Goal: Find specific page/section: Find specific page/section

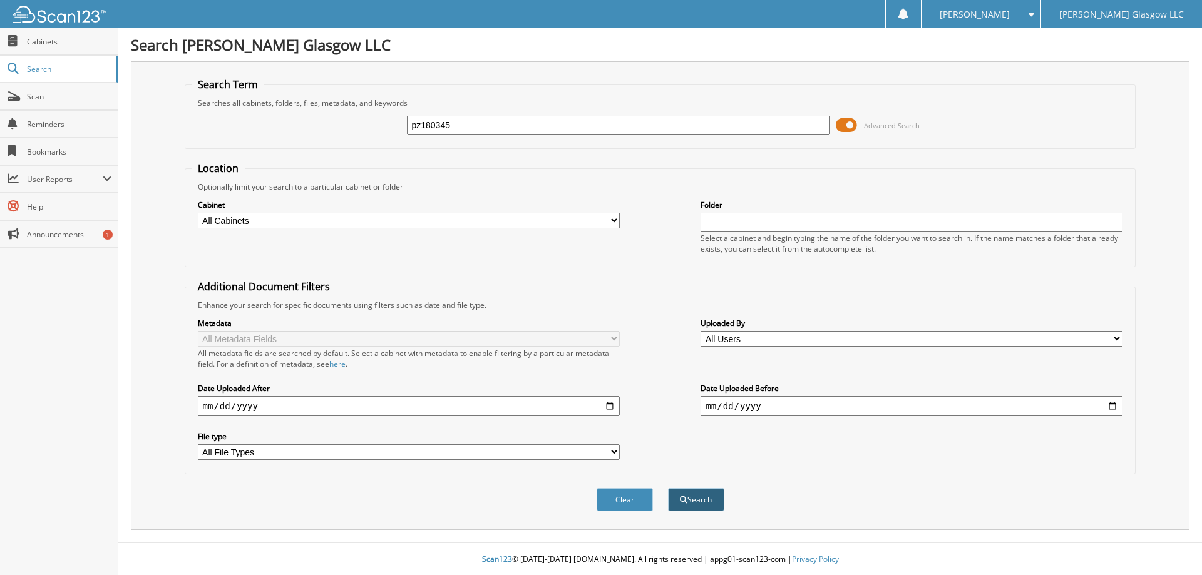
type input "pz180345"
click at [688, 501] on button "Search" at bounding box center [696, 499] width 56 height 23
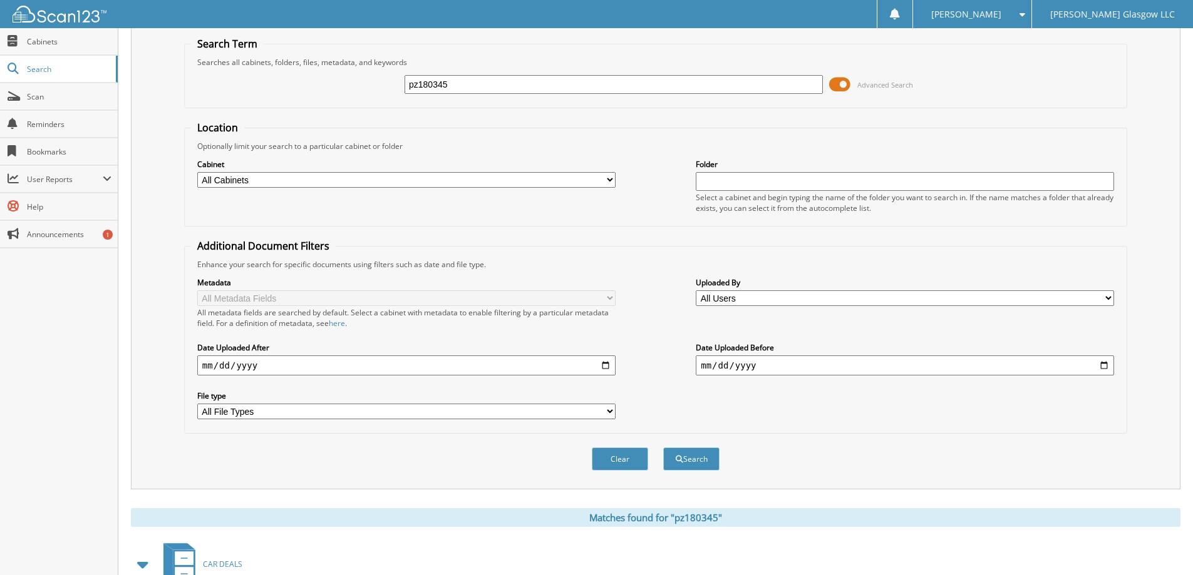
scroll to position [125, 0]
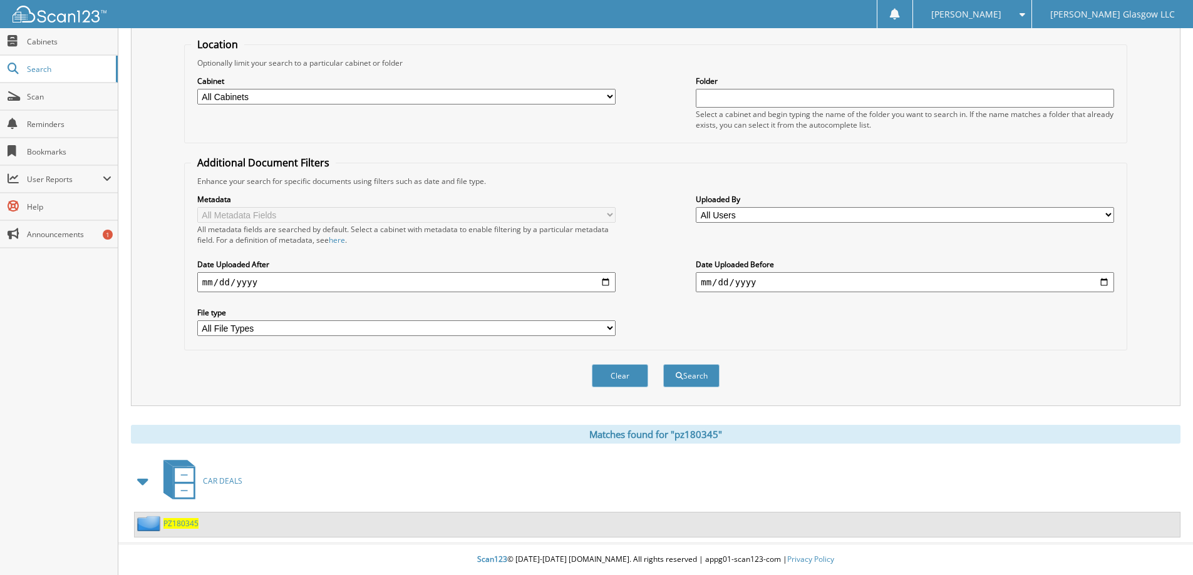
click at [179, 525] on span "PZ180345" at bounding box center [180, 523] width 35 height 11
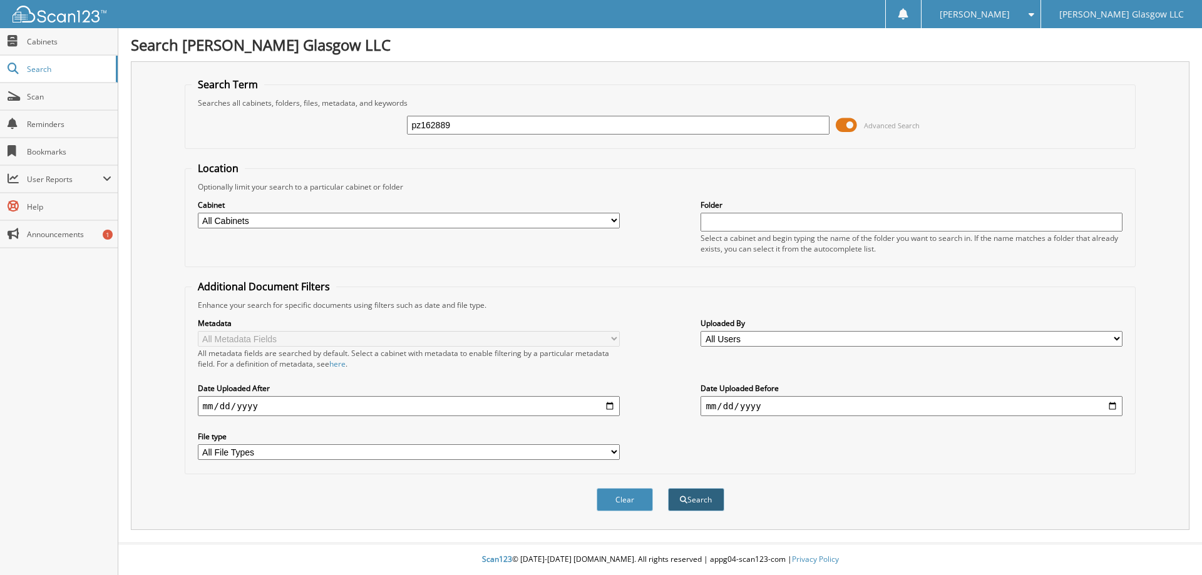
type input "pz162889"
click at [691, 500] on button "Search" at bounding box center [696, 499] width 56 height 23
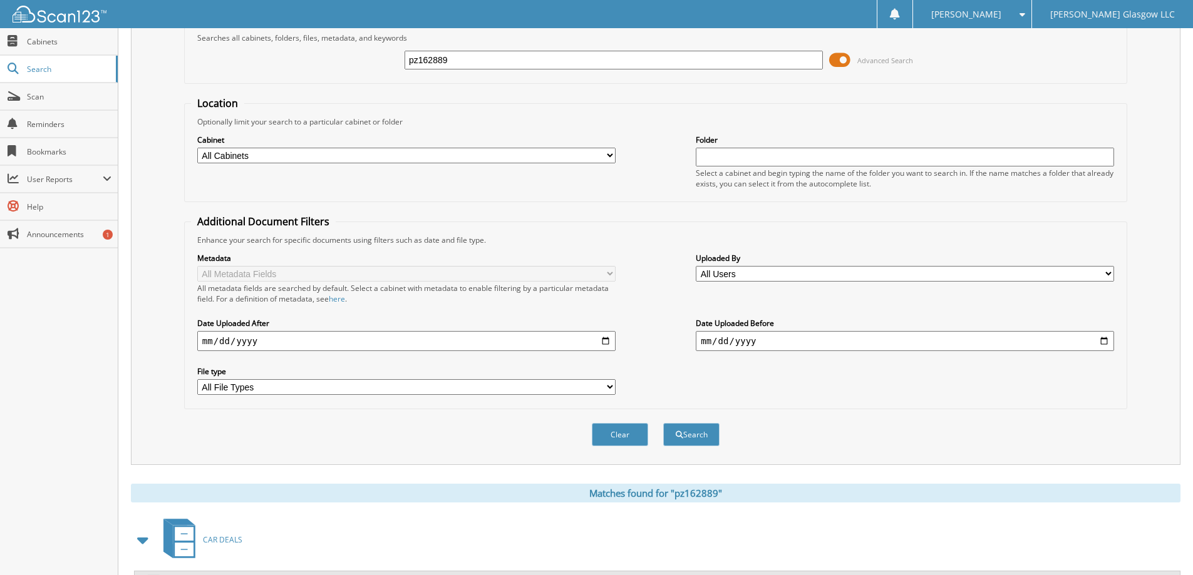
scroll to position [125, 0]
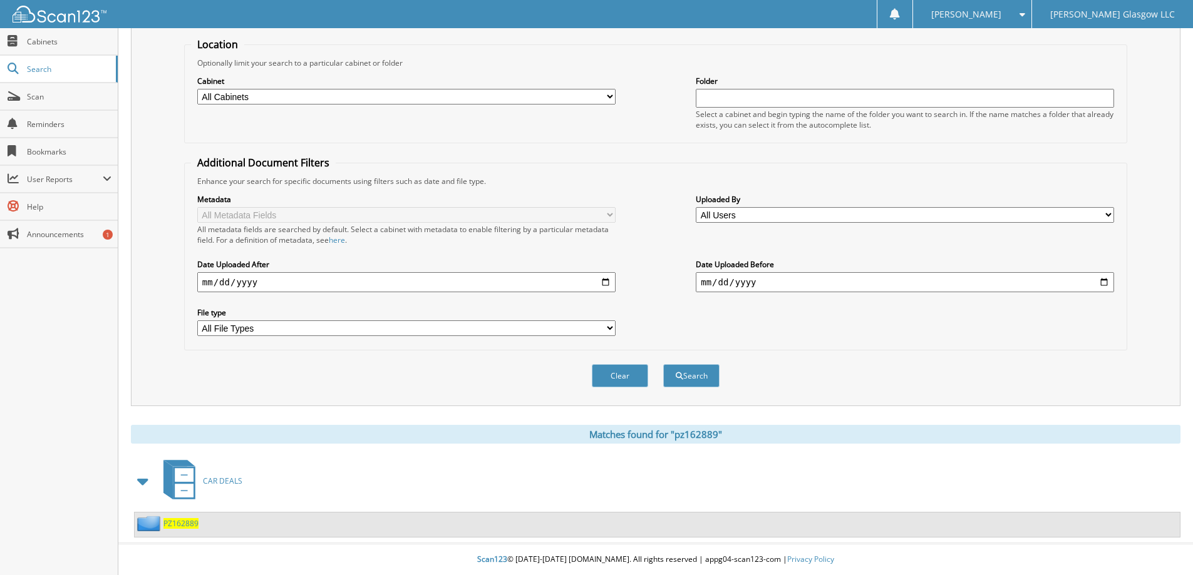
click at [188, 525] on span "PZ162889" at bounding box center [180, 523] width 35 height 11
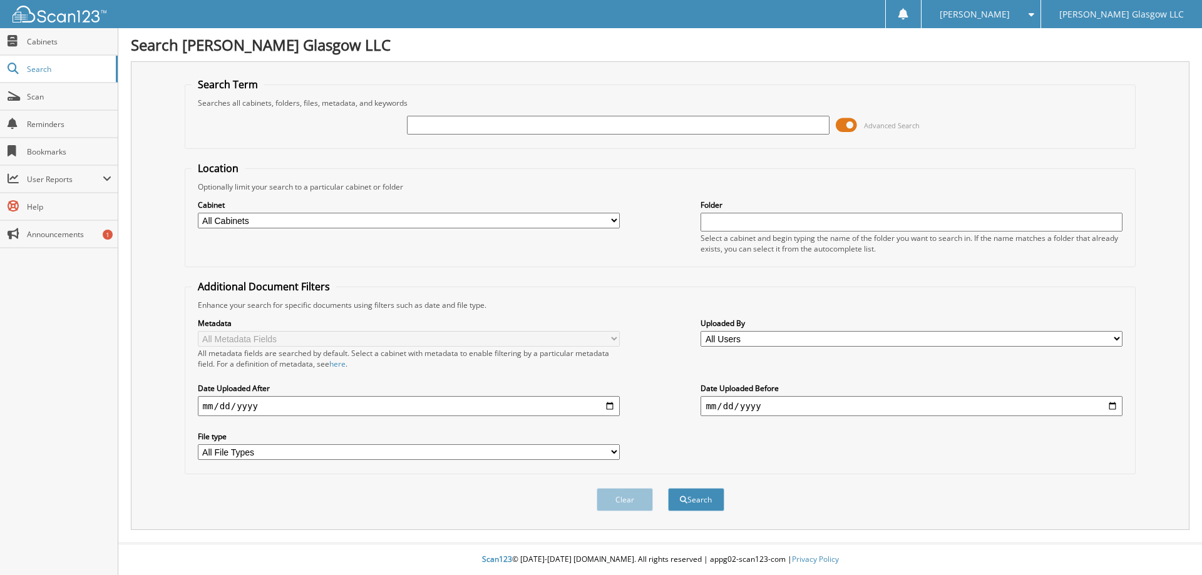
click at [428, 128] on input "text" at bounding box center [618, 125] width 422 height 19
type input "pz725420"
click at [697, 497] on button "Search" at bounding box center [696, 499] width 56 height 23
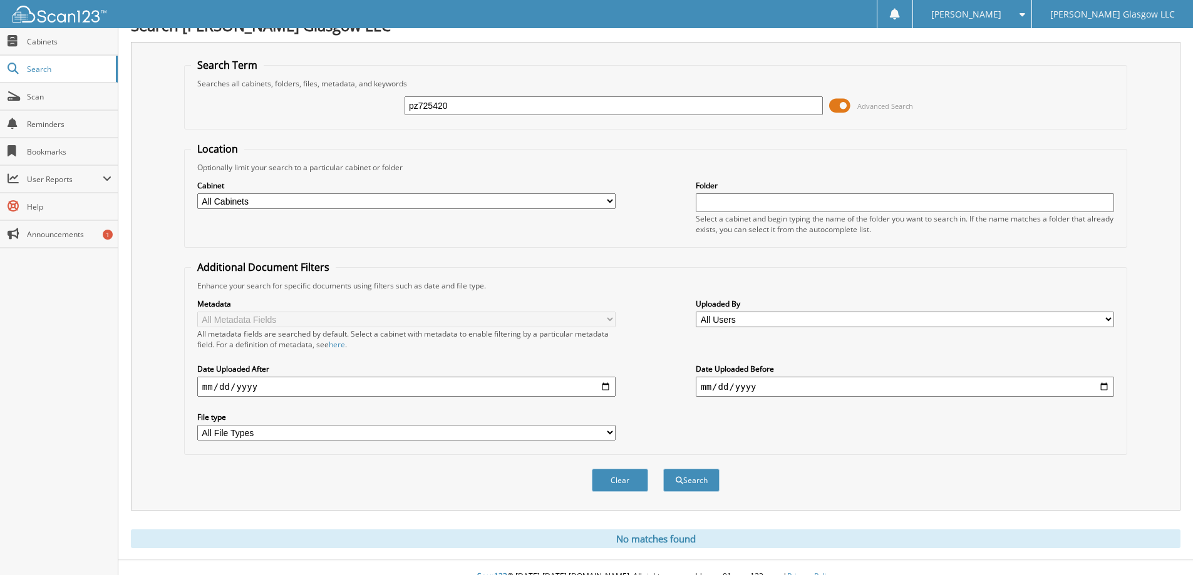
scroll to position [37, 0]
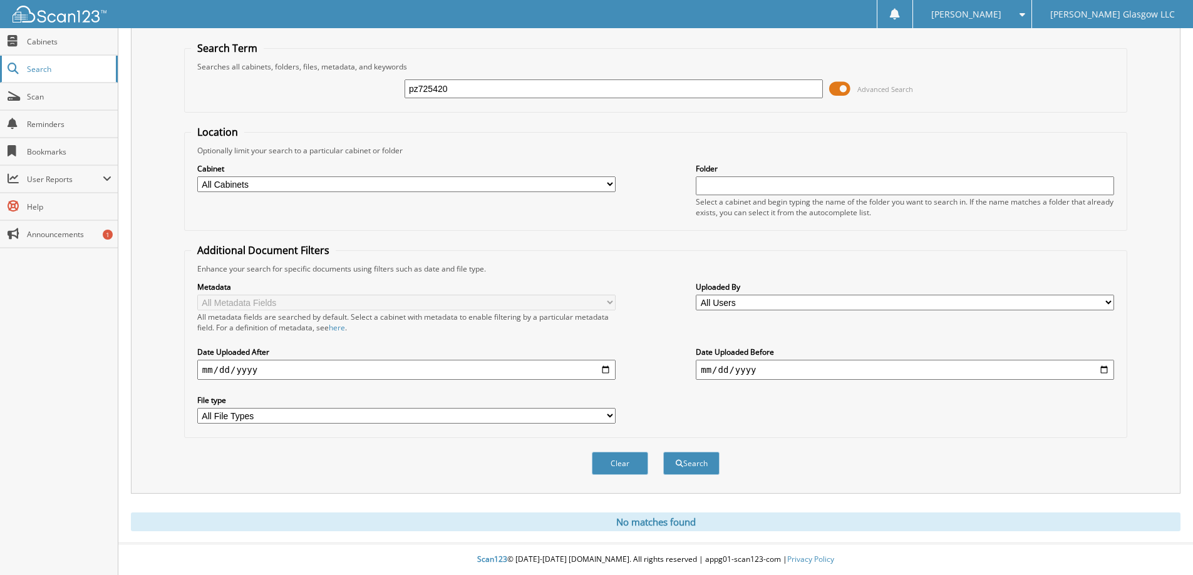
click at [61, 60] on link "Search" at bounding box center [59, 69] width 118 height 27
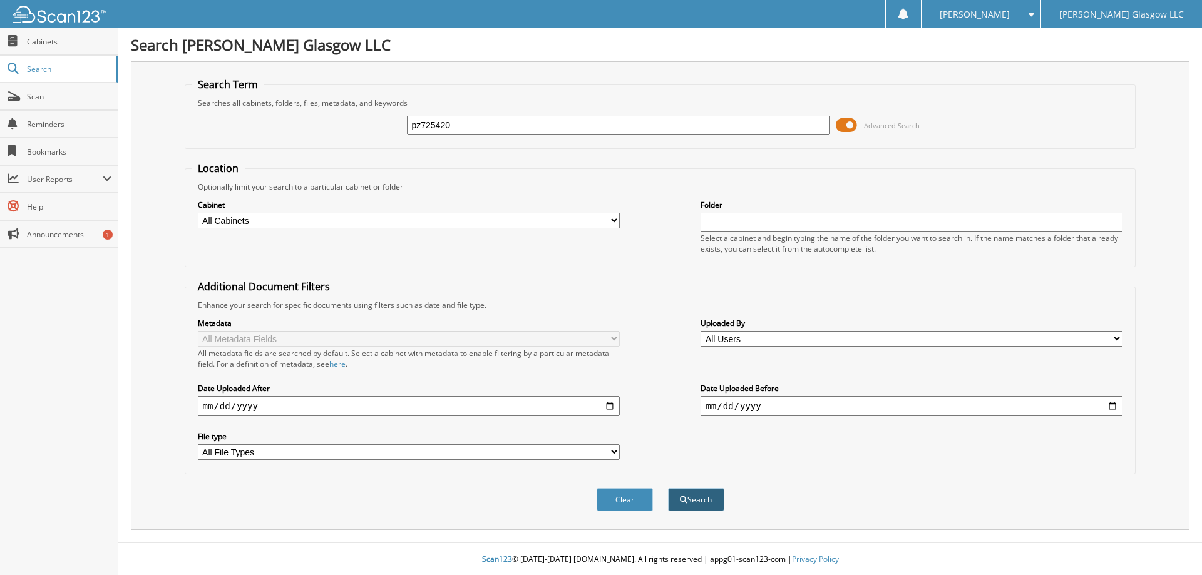
type input "pz725420"
click at [696, 500] on button "Search" at bounding box center [696, 499] width 56 height 23
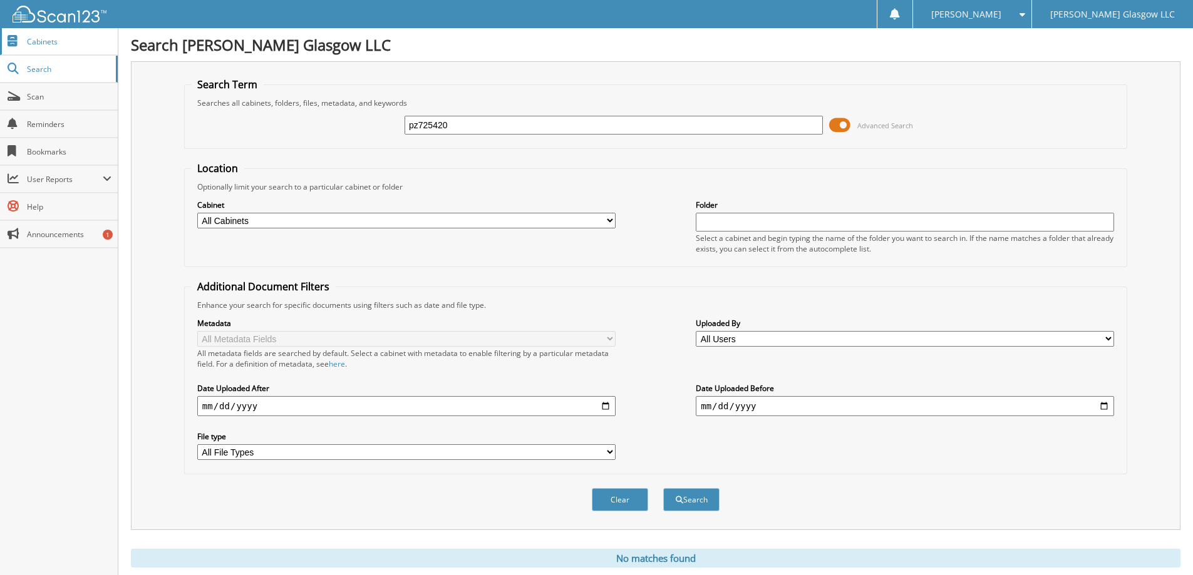
click at [39, 44] on span "Cabinets" at bounding box center [69, 41] width 85 height 11
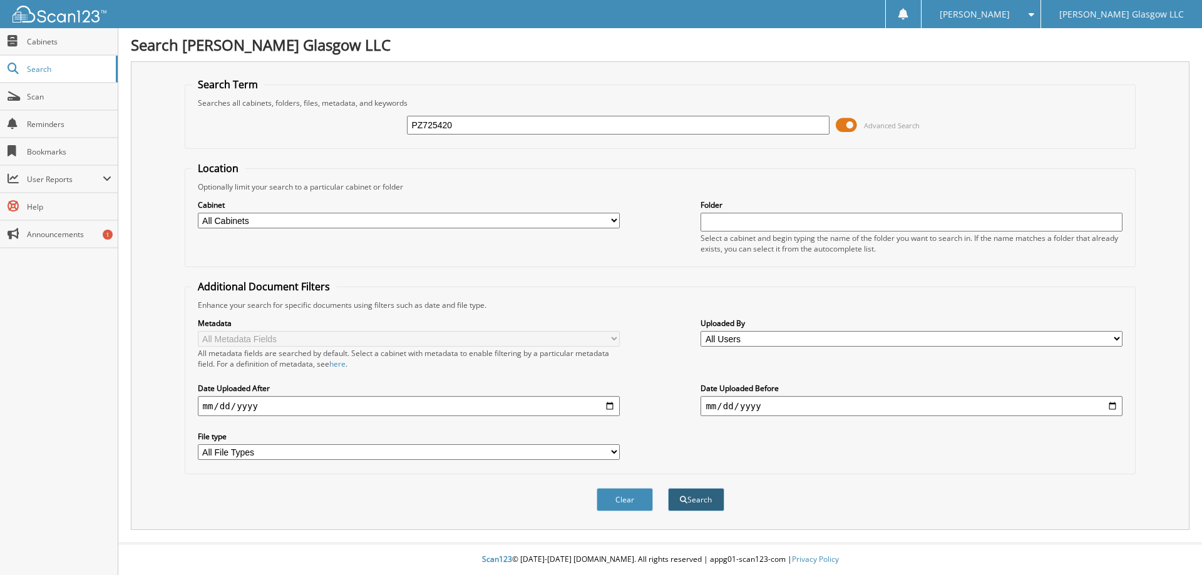
type input "PZ725420"
click at [708, 503] on button "Search" at bounding box center [696, 499] width 56 height 23
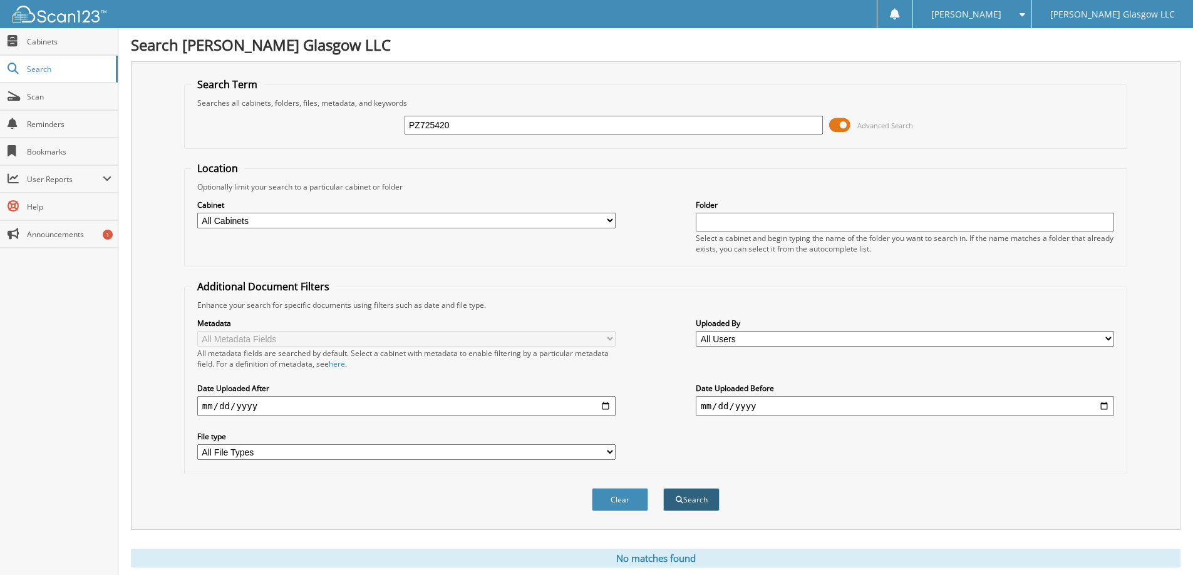
click at [691, 502] on button "Search" at bounding box center [691, 499] width 56 height 23
drag, startPoint x: 430, startPoint y: 125, endPoint x: 371, endPoint y: 125, distance: 58.8
click at [371, 125] on div "PZ725420 Advanced Search" at bounding box center [655, 125] width 929 height 34
type input "PZ197537"
click at [692, 502] on button "Search" at bounding box center [691, 499] width 56 height 23
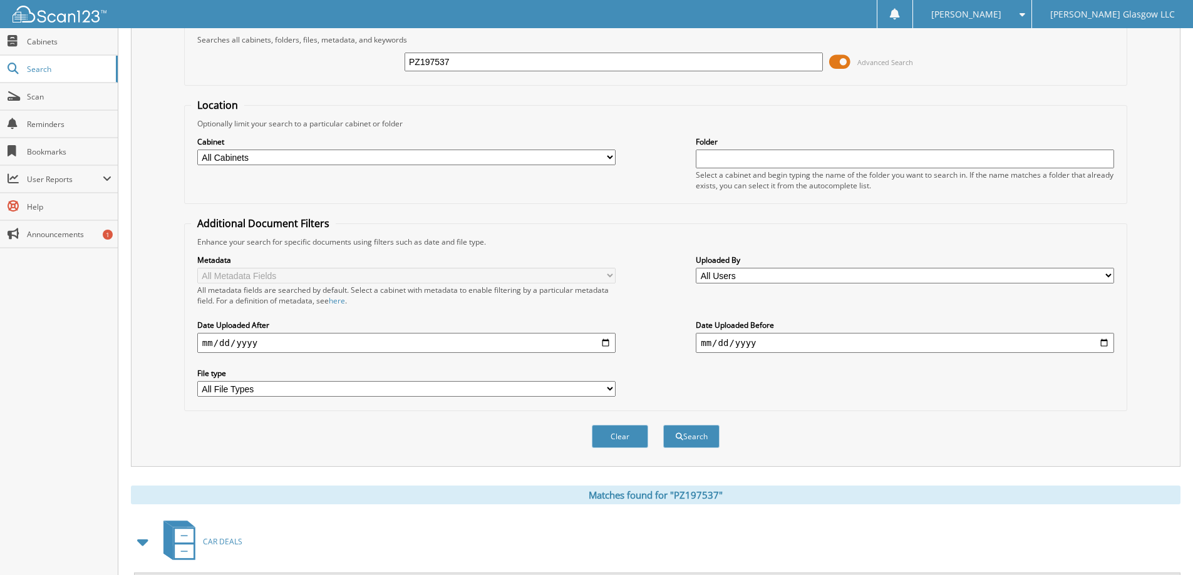
scroll to position [125, 0]
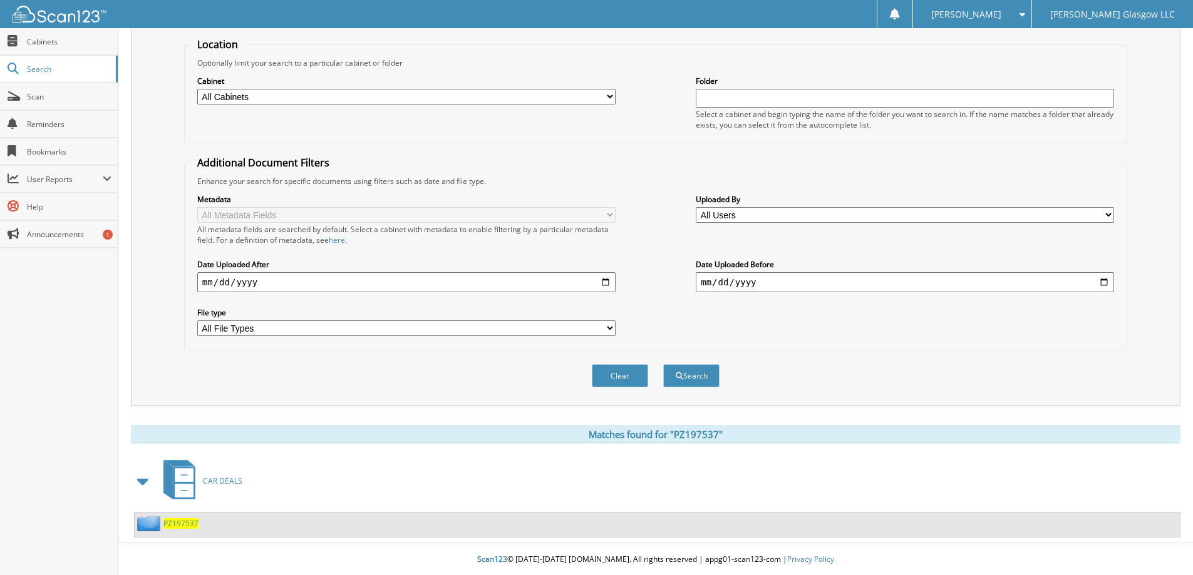
click at [186, 525] on span "PZ197537" at bounding box center [180, 523] width 35 height 11
